Goal: Task Accomplishment & Management: Complete application form

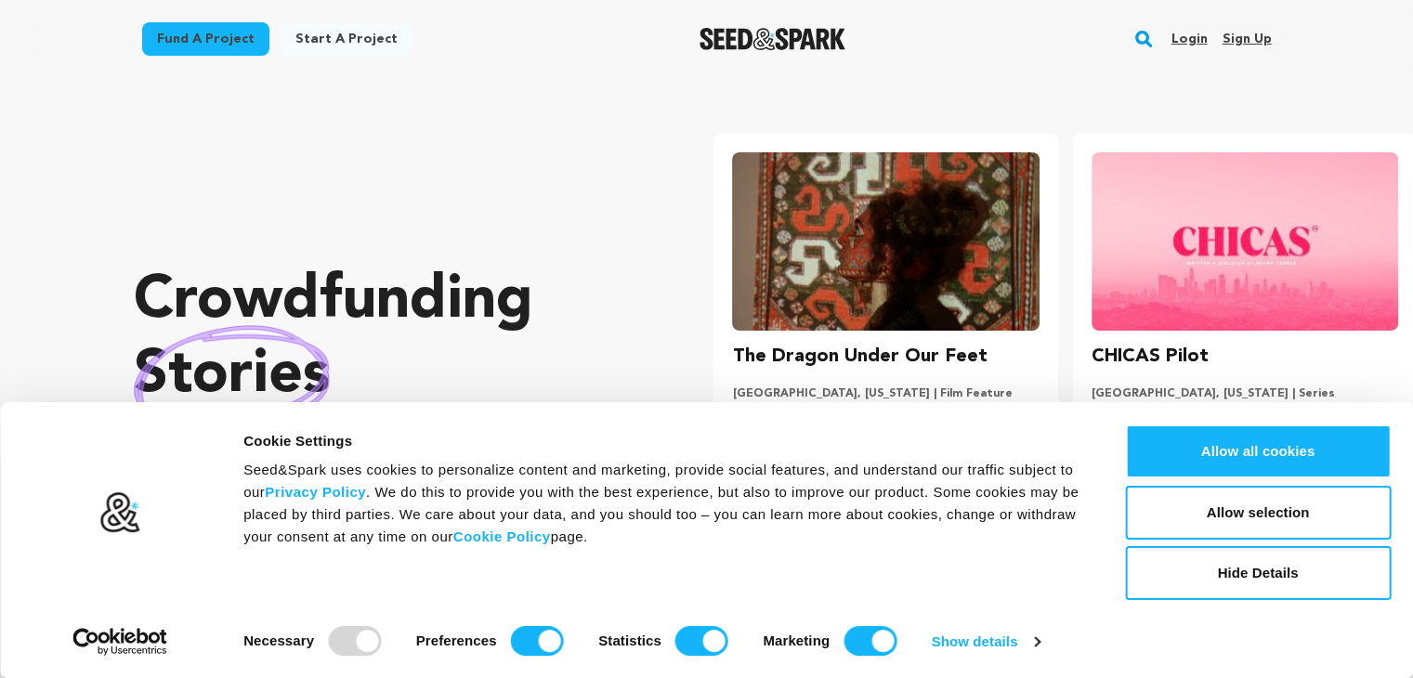
scroll to position [0, 373]
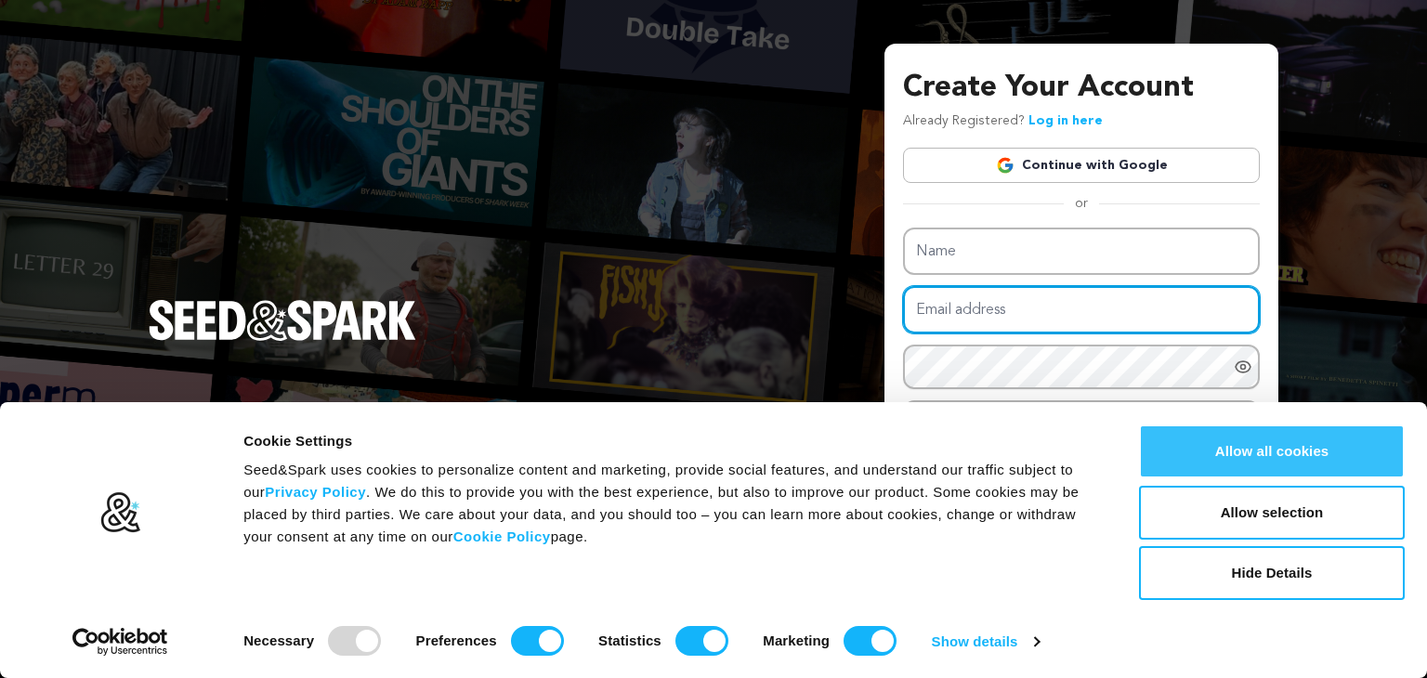
type input "workinfo.vinithakotha20@gmail.com"
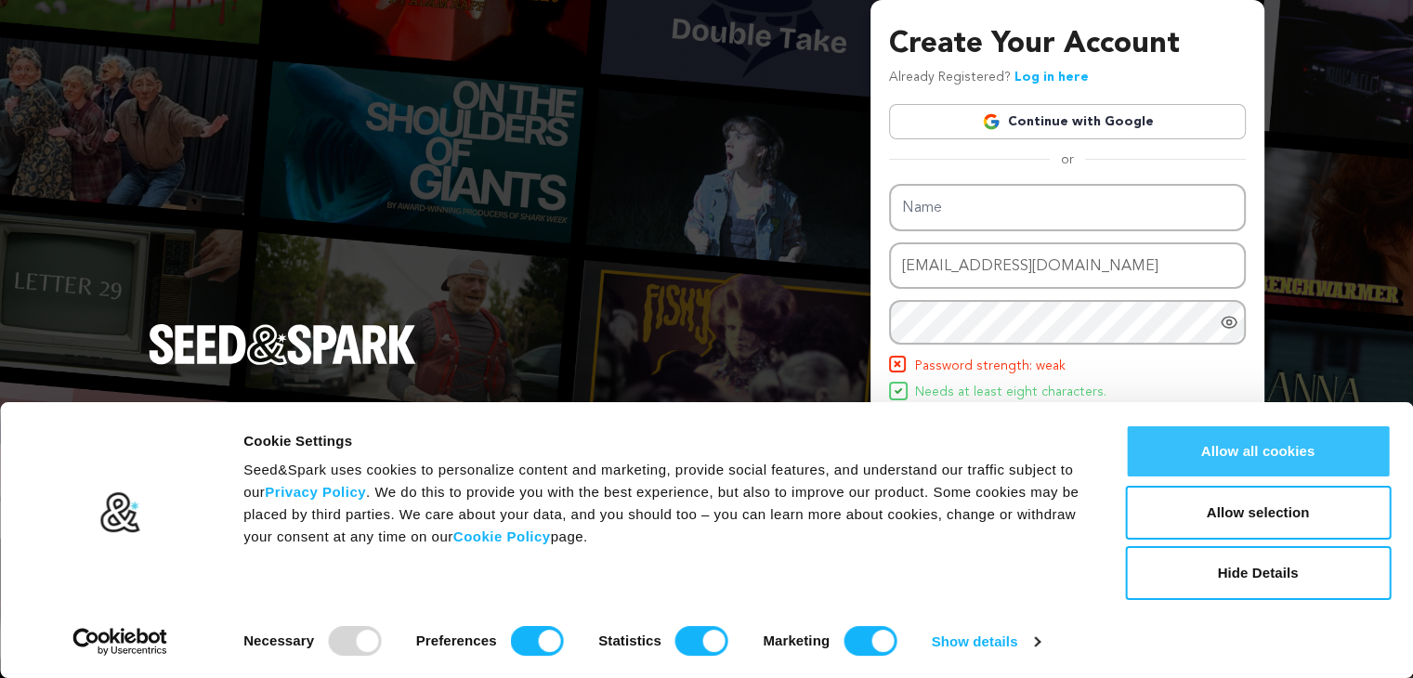
click at [1204, 439] on button "Allow all cookies" at bounding box center [1258, 452] width 266 height 54
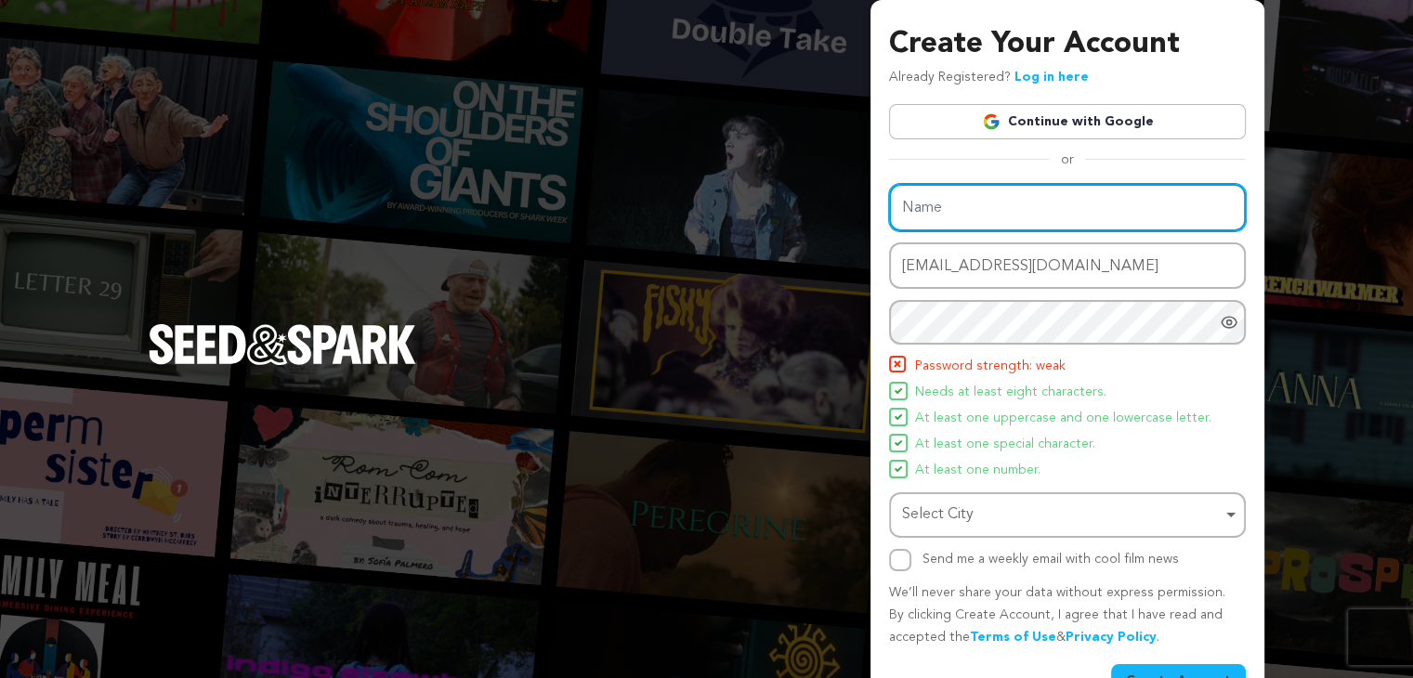
click at [952, 202] on input "Name" at bounding box center [1067, 207] width 357 height 47
type input "Vishwa Vishwani Institute for Systems and Management"
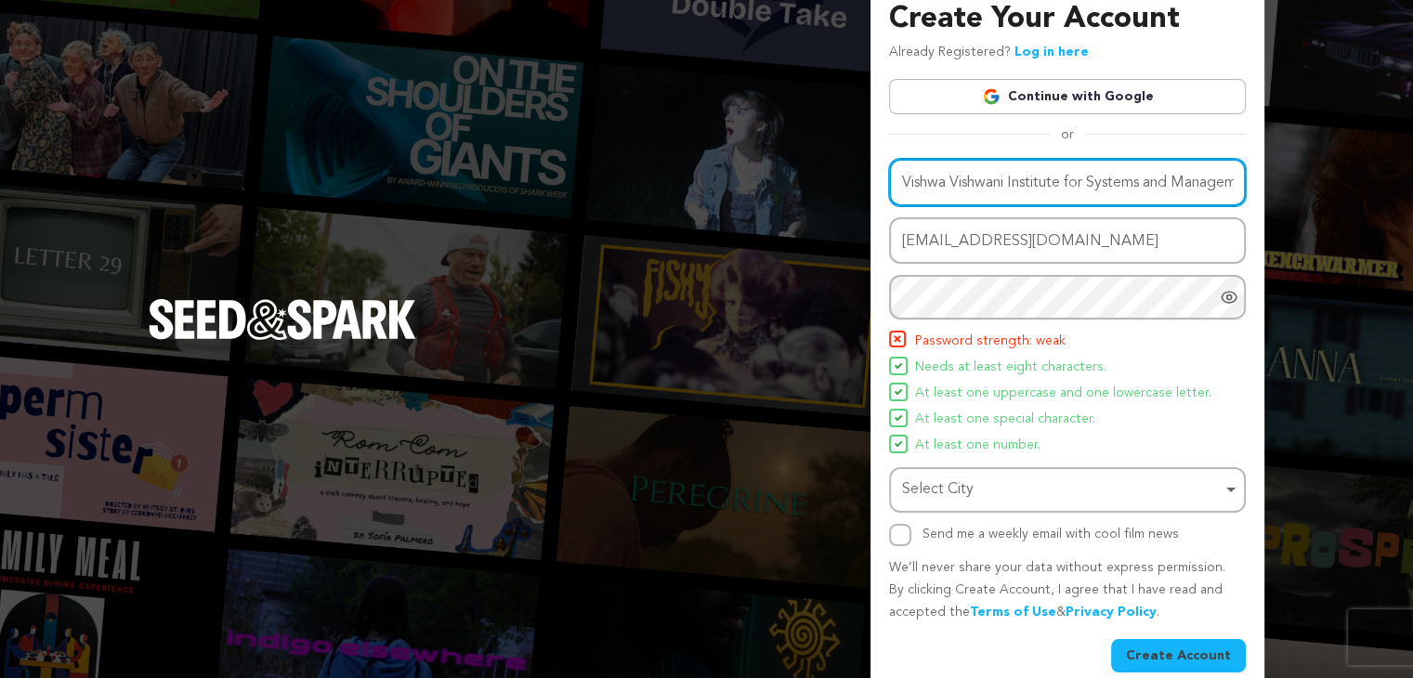
scroll to position [17, 0]
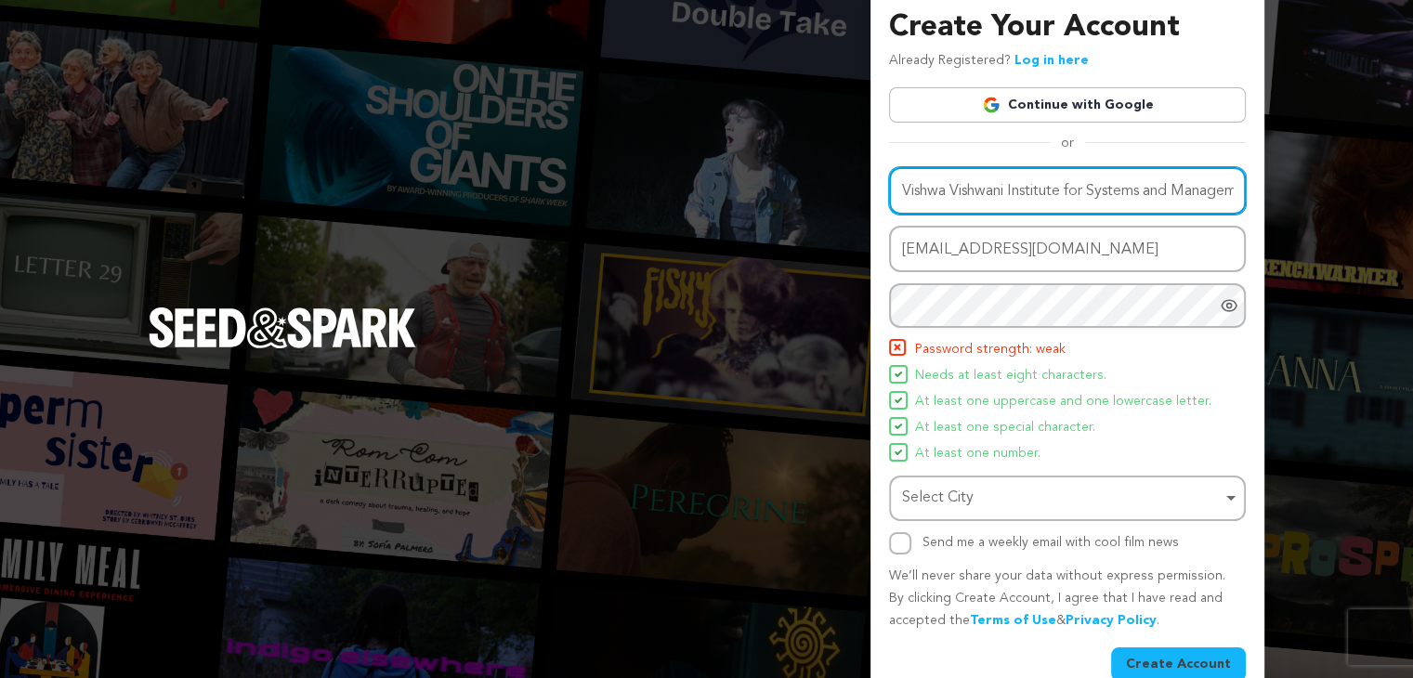
click at [969, 189] on input "Vishwa Vishwani Institute for Systems and Management" at bounding box center [1067, 190] width 357 height 47
click at [969, 189] on input "Name" at bounding box center [1067, 190] width 357 height 47
type input "vishwa vishwani institute of systems and management"
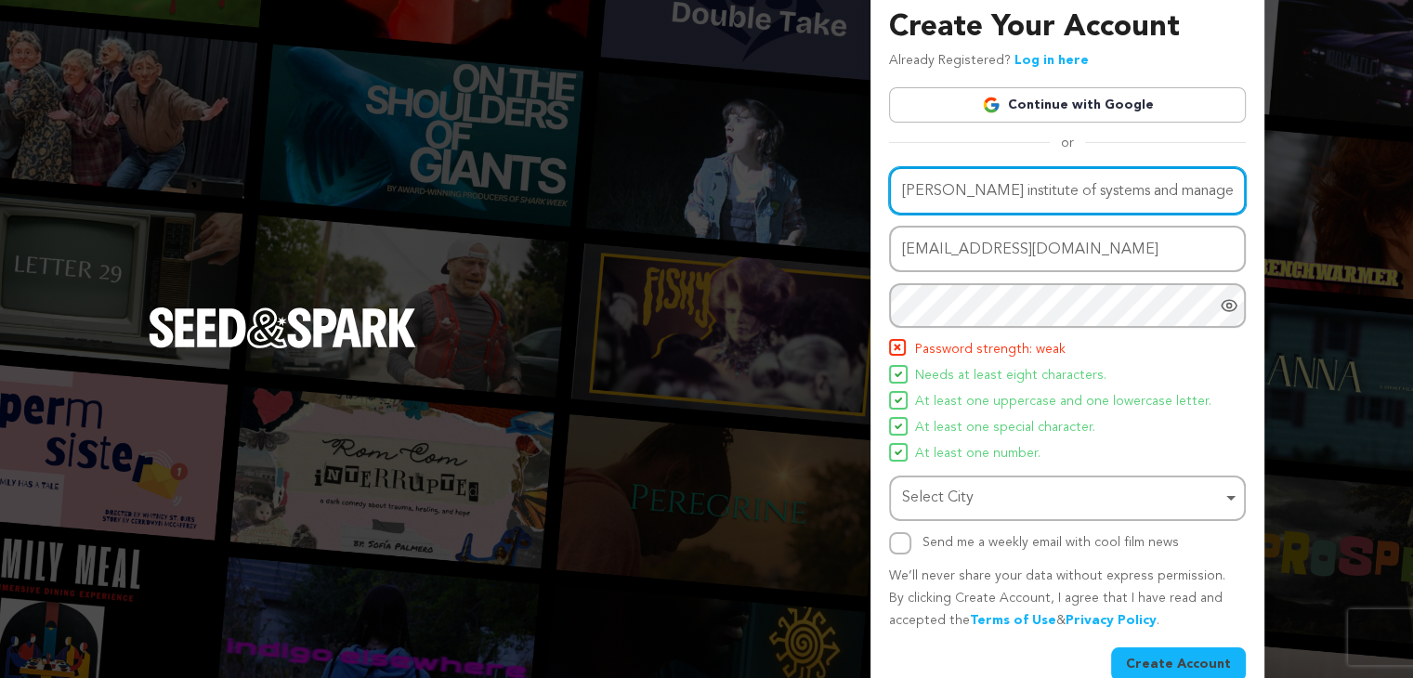
scroll to position [48, 0]
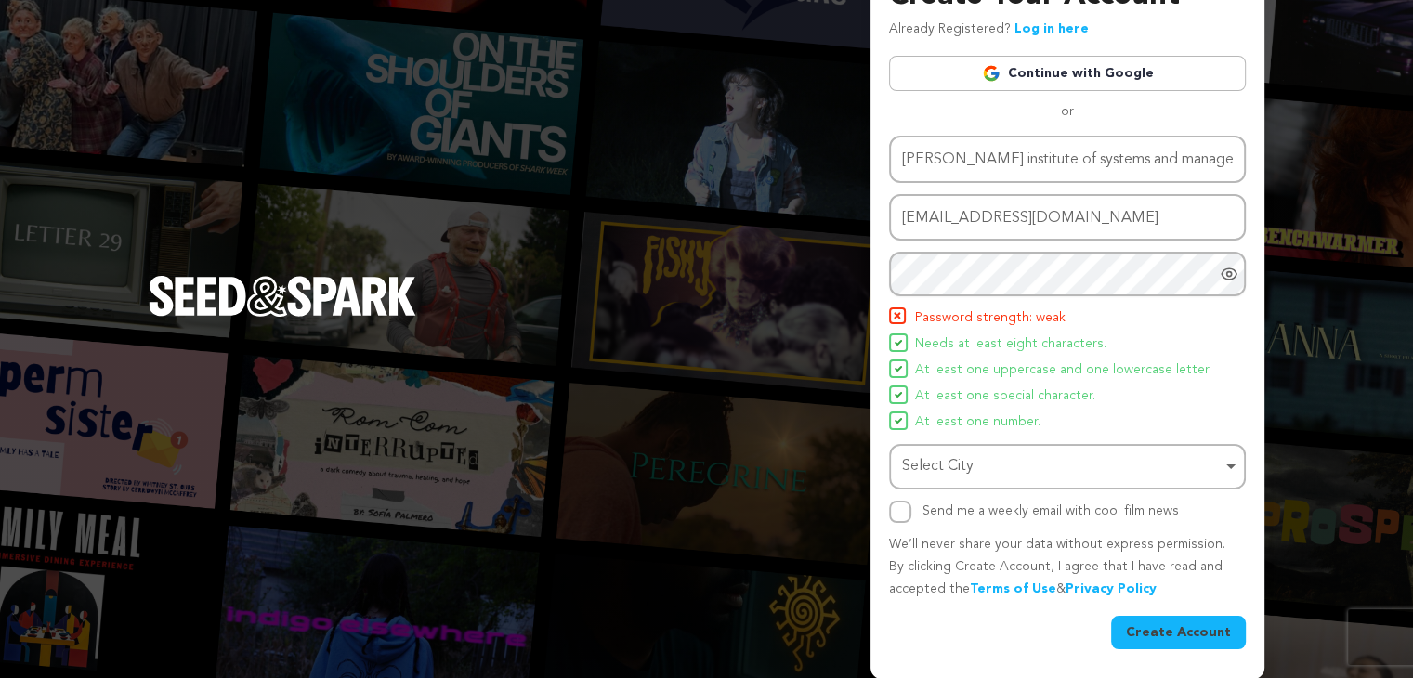
click at [1229, 276] on icon "Show password as plain text. Warning: this will display your password on the sc…" at bounding box center [1229, 274] width 19 height 19
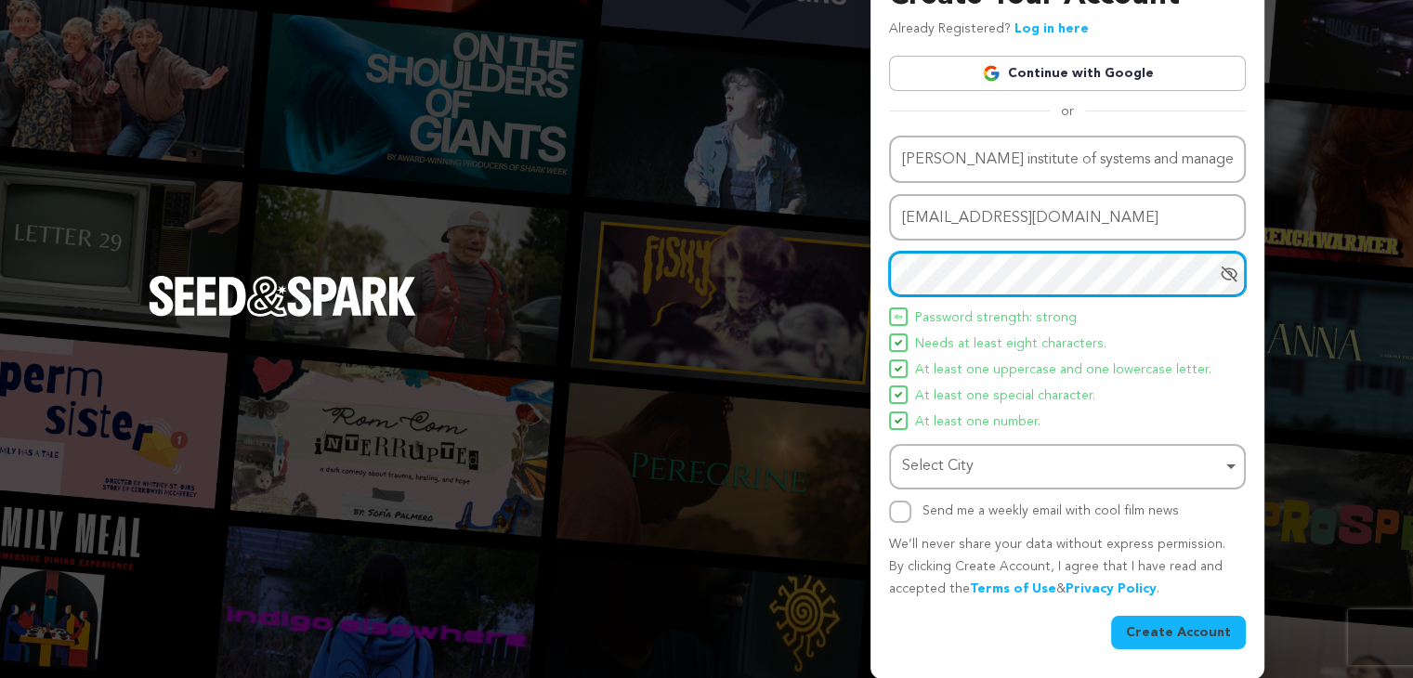
click at [936, 466] on div "Select City Remove item" at bounding box center [1062, 466] width 320 height 27
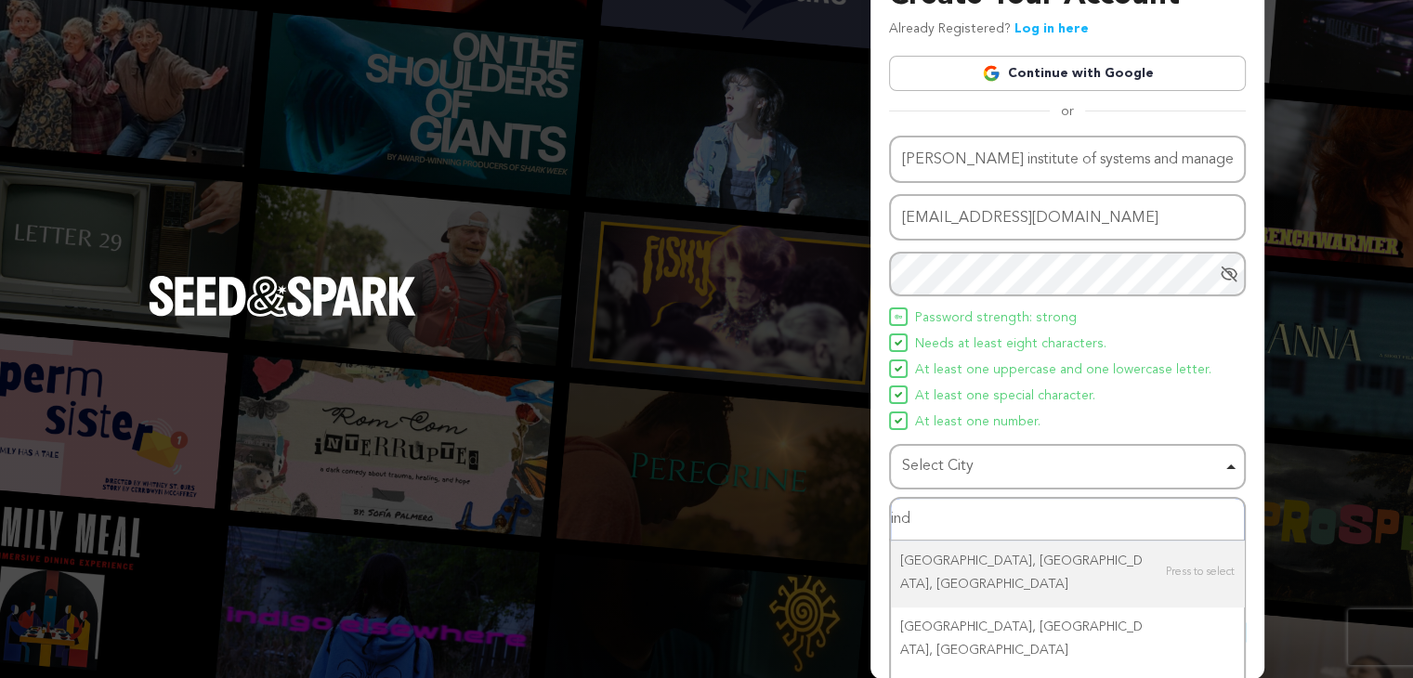
scroll to position [78, 0]
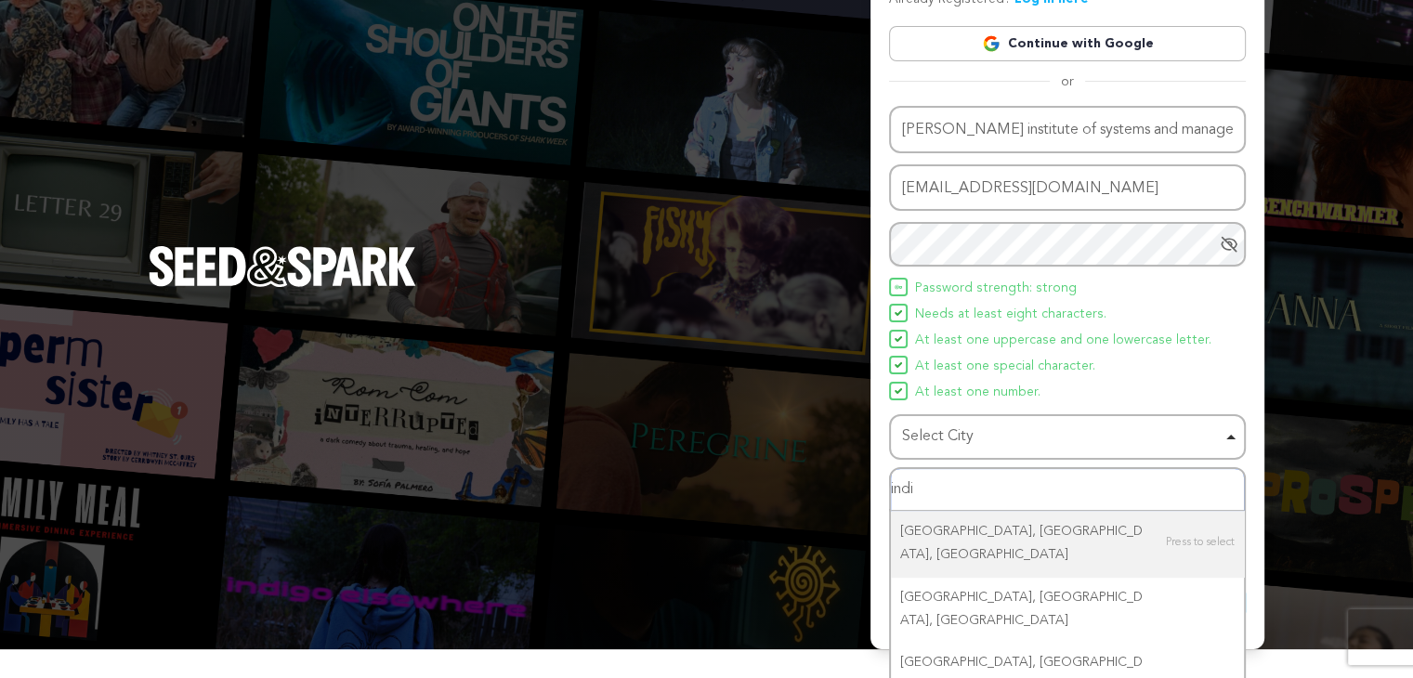
type input "india"
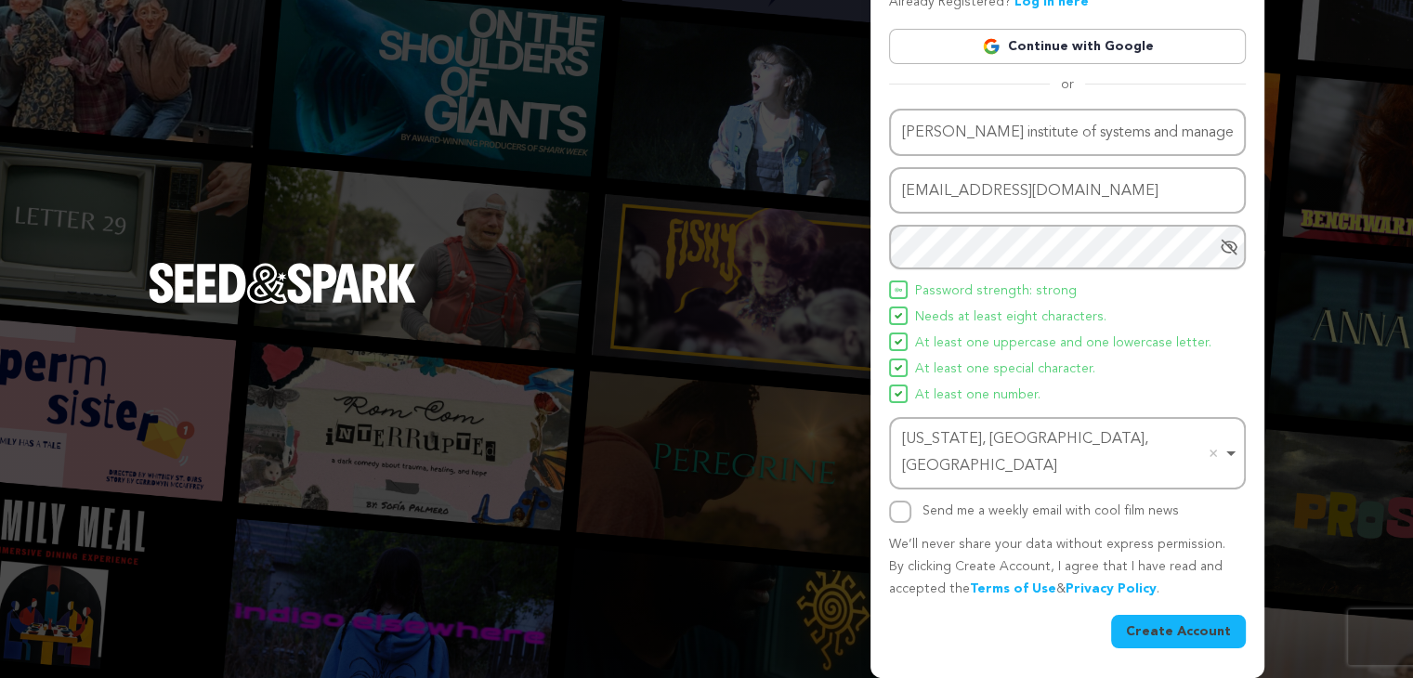
scroll to position [48, 0]
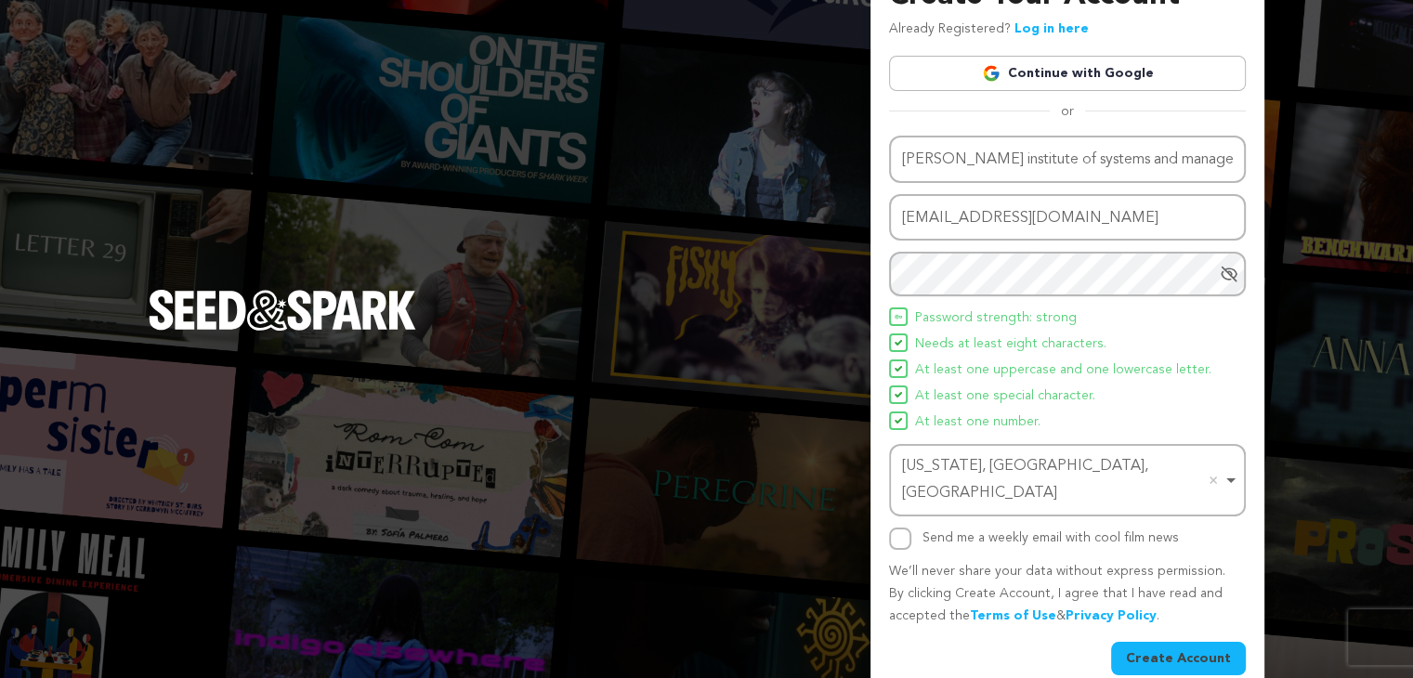
click at [1152, 642] on button "Create Account" at bounding box center [1178, 658] width 135 height 33
